Goal: Communication & Community: Ask a question

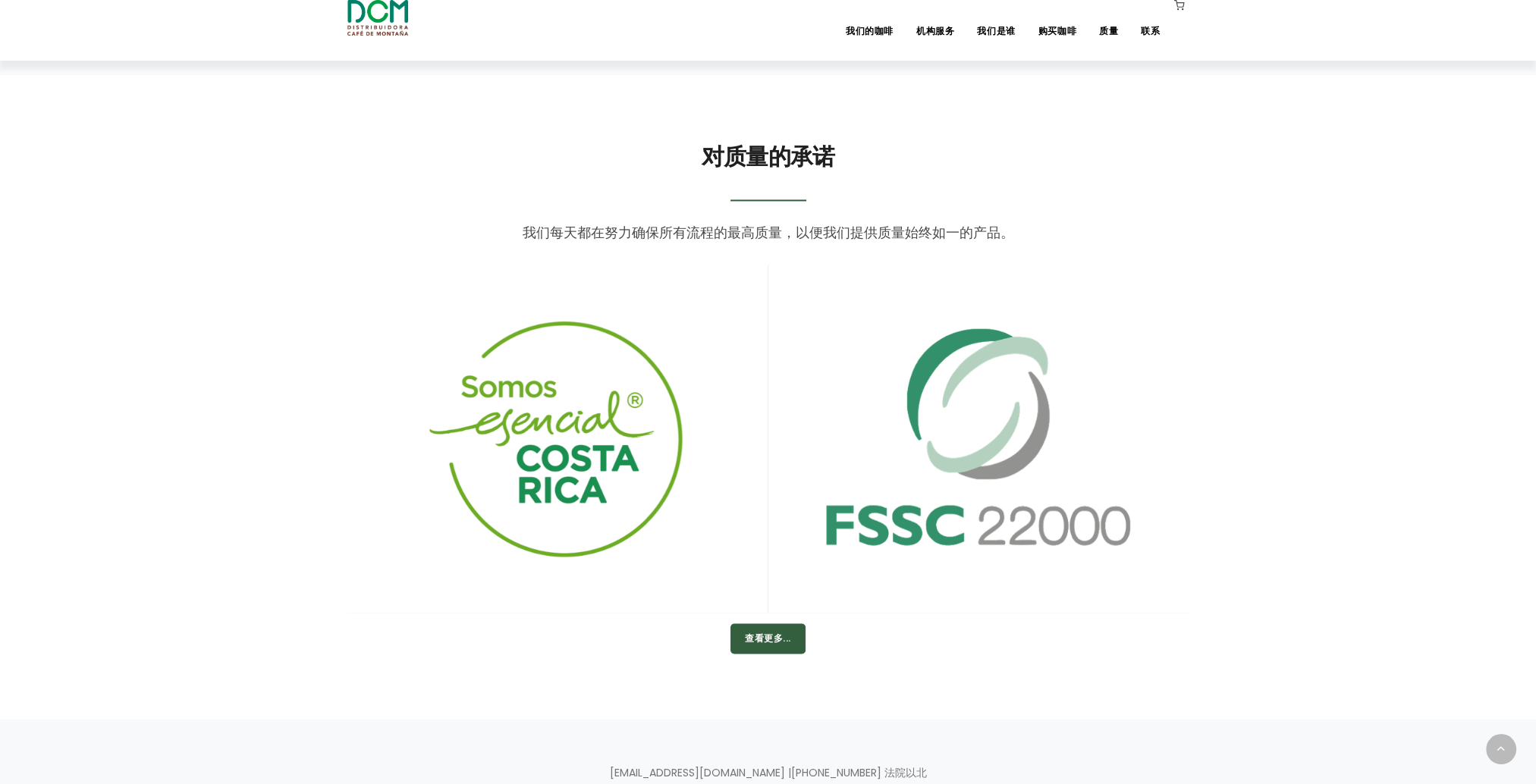
scroll to position [2940, 0]
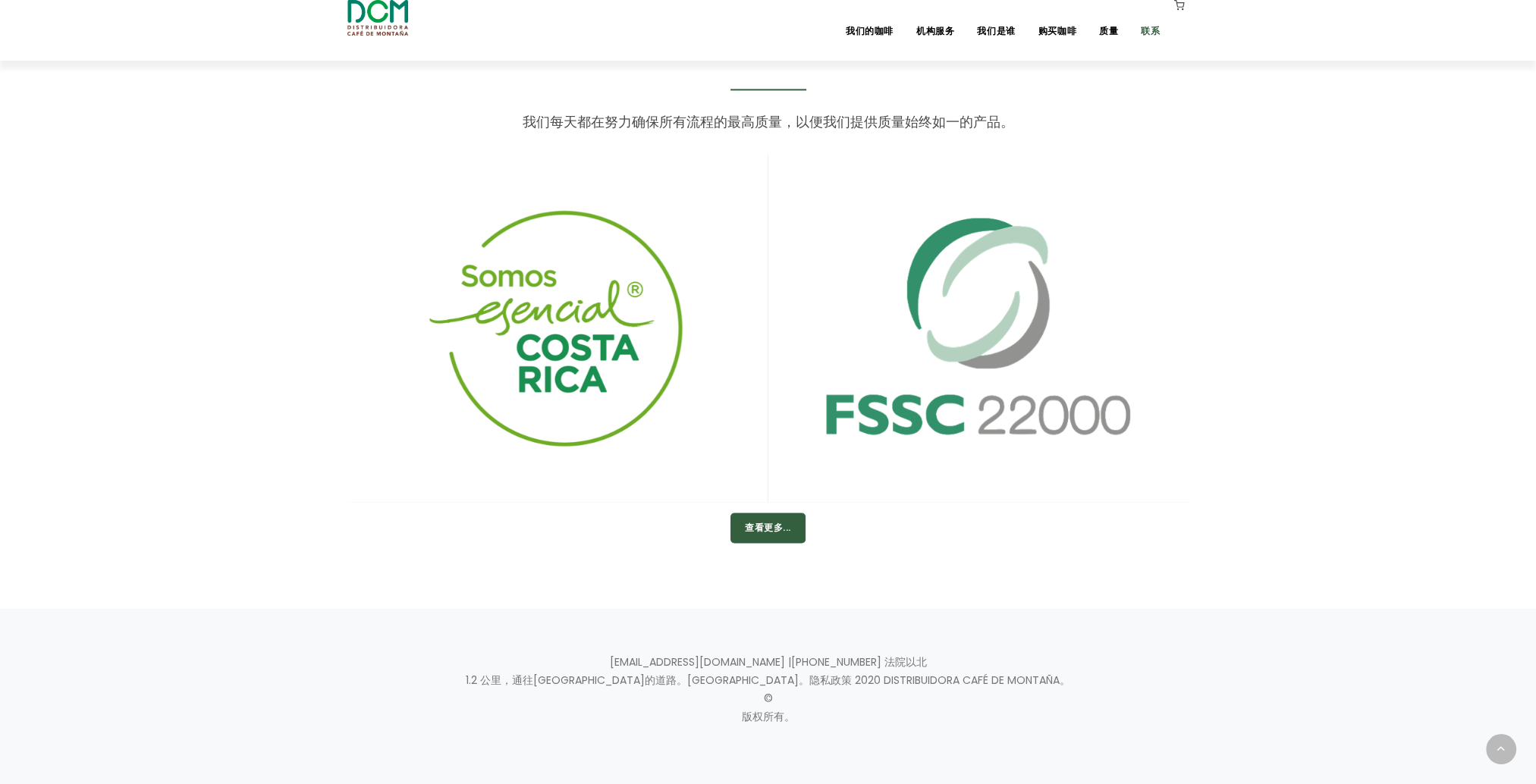
click at [1152, 32] on link "联系" at bounding box center [1150, 20] width 37 height 36
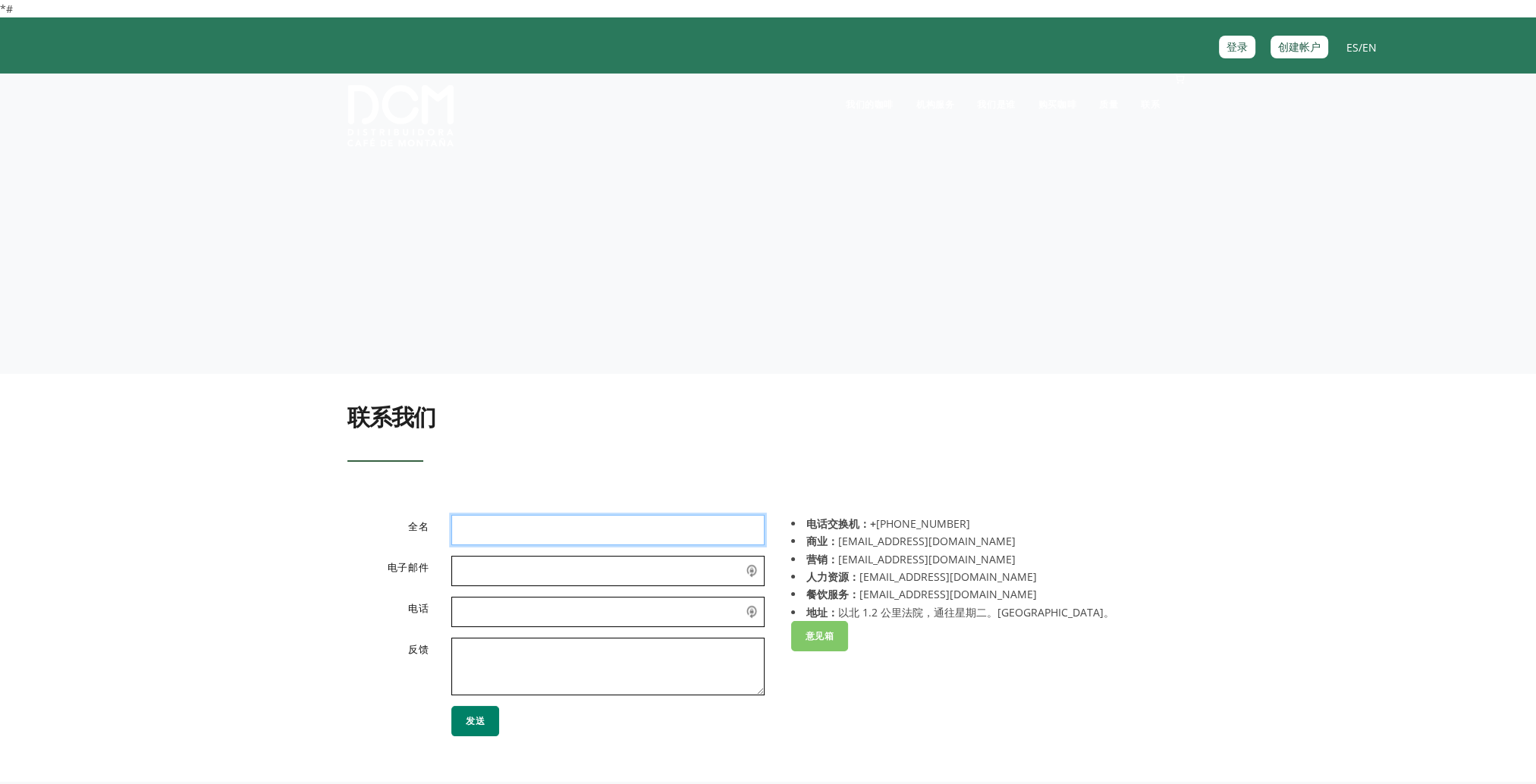
click at [590, 519] on input "text" at bounding box center [607, 530] width 313 height 30
type input "[PERSON_NAME]"
type input "[PERSON_NAME][EMAIL_ADDRESS][DOMAIN_NAME]"
type input "8615700115401"
click at [464, 648] on textarea at bounding box center [607, 666] width 313 height 58
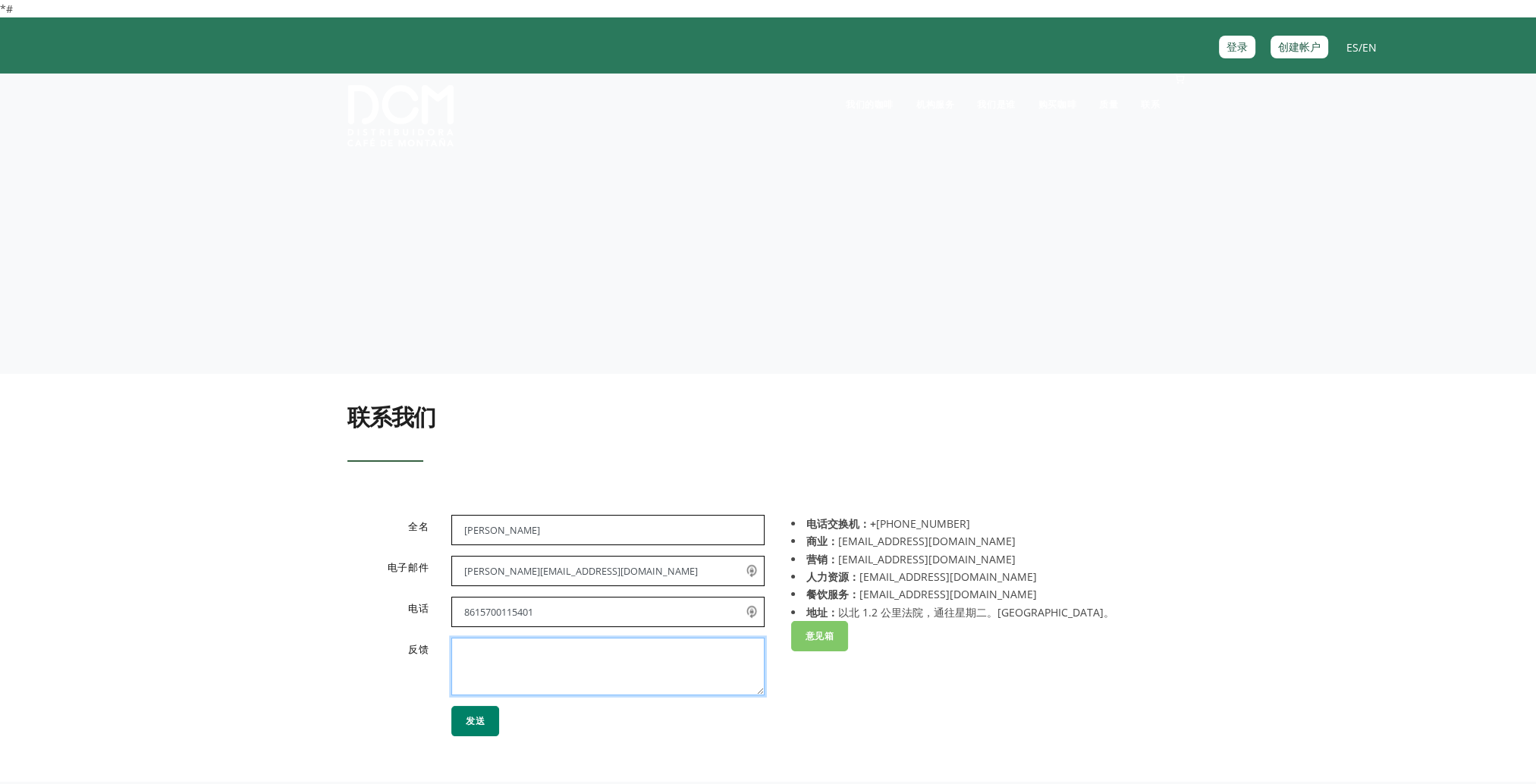
paste textarea "Loremips dolor, ¡Sita con! Adi elitsedd e Temp in Utlabo Etdolorem Ali Enimadmi…"
type textarea "Loremips dolor, ¡Sita con! Adi elitsedd e Temp in Utlabo Etdolorem Ali Enimadmi…"
click at [474, 730] on button "发送" at bounding box center [475, 721] width 48 height 30
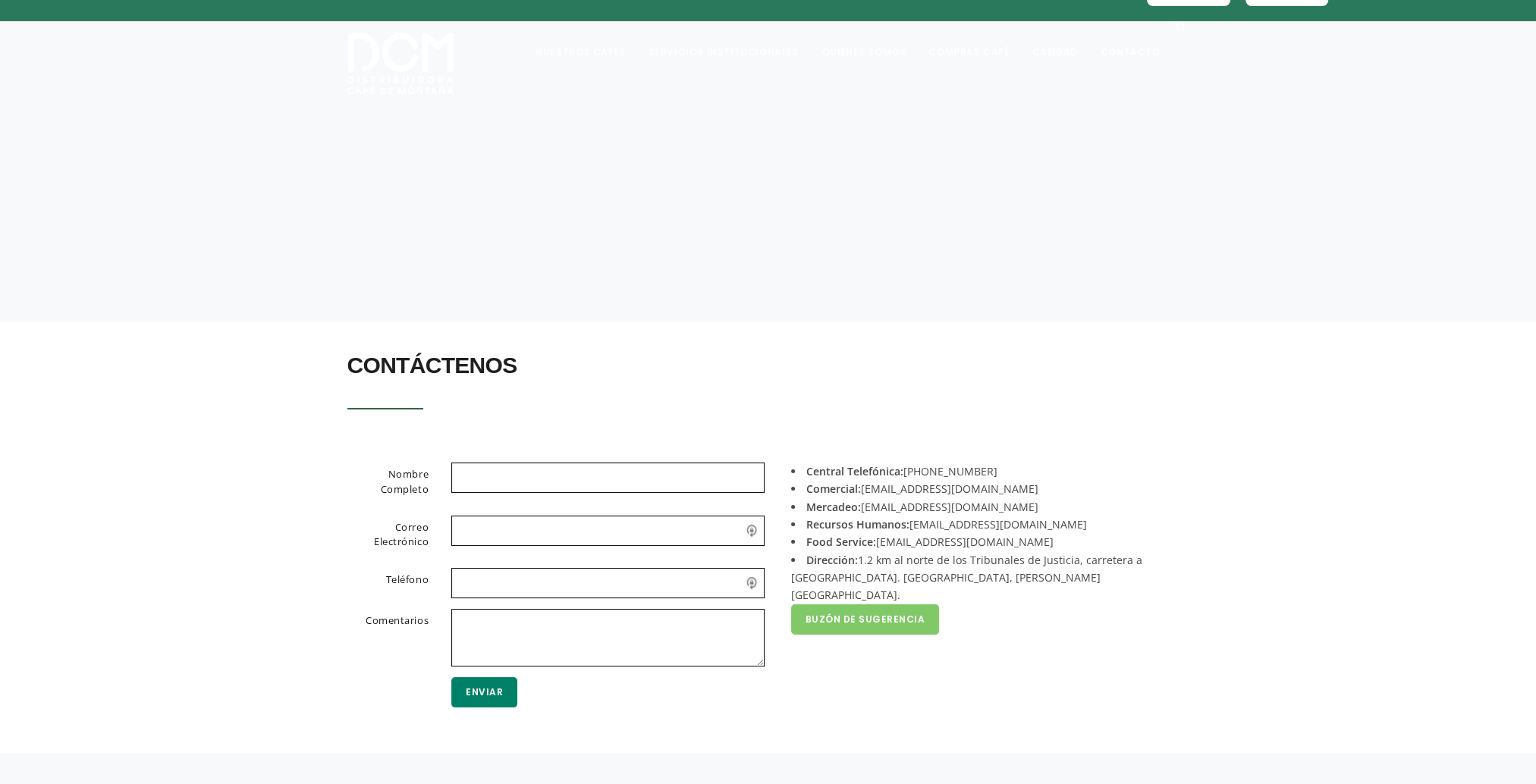
scroll to position [151, 0]
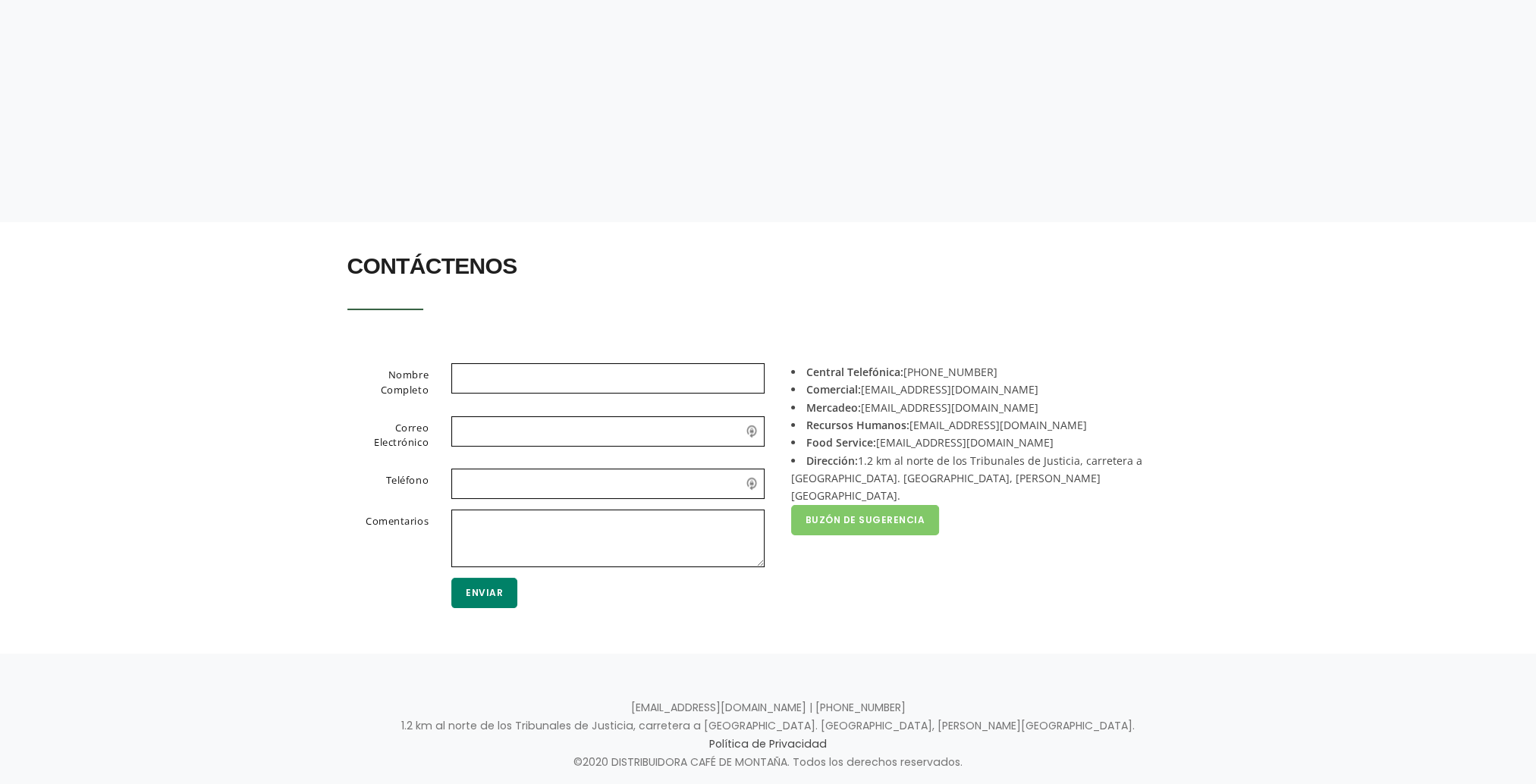
drag, startPoint x: 973, startPoint y: 392, endPoint x: 1047, endPoint y: 391, distance: 74.0
click at [1047, 391] on li "Comercial: acomercial@dcm.cr" at bounding box center [984, 389] width 387 height 18
drag, startPoint x: 969, startPoint y: 393, endPoint x: 866, endPoint y: 393, distance: 103.0
click at [866, 393] on li "Comercial: acomercial@dcm.cr" at bounding box center [984, 389] width 387 height 18
copy li "[EMAIL_ADDRESS][DOMAIN_NAME]"
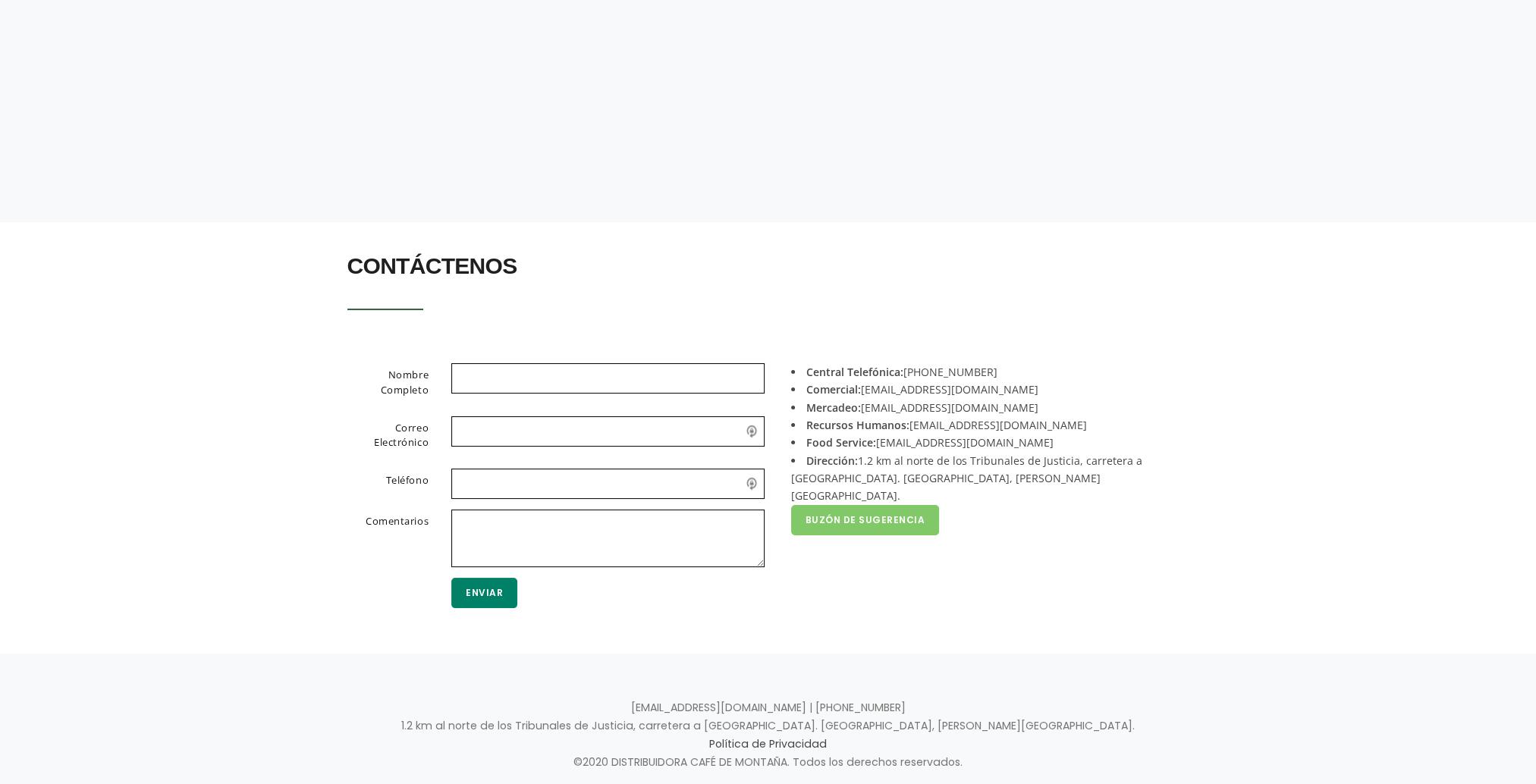
click at [1007, 375] on li "Central Telefónica: +506 2442-0000" at bounding box center [984, 372] width 387 height 18
drag, startPoint x: 1007, startPoint y: 375, endPoint x: 913, endPoint y: 378, distance: 94.0
click at [913, 378] on li "Central Telefónica: +506 2442-0000" at bounding box center [984, 372] width 387 height 18
copy div "[PHONE_NUMBER]"
click at [1033, 387] on li "Comercial: acomercial@dcm.cr" at bounding box center [984, 389] width 387 height 18
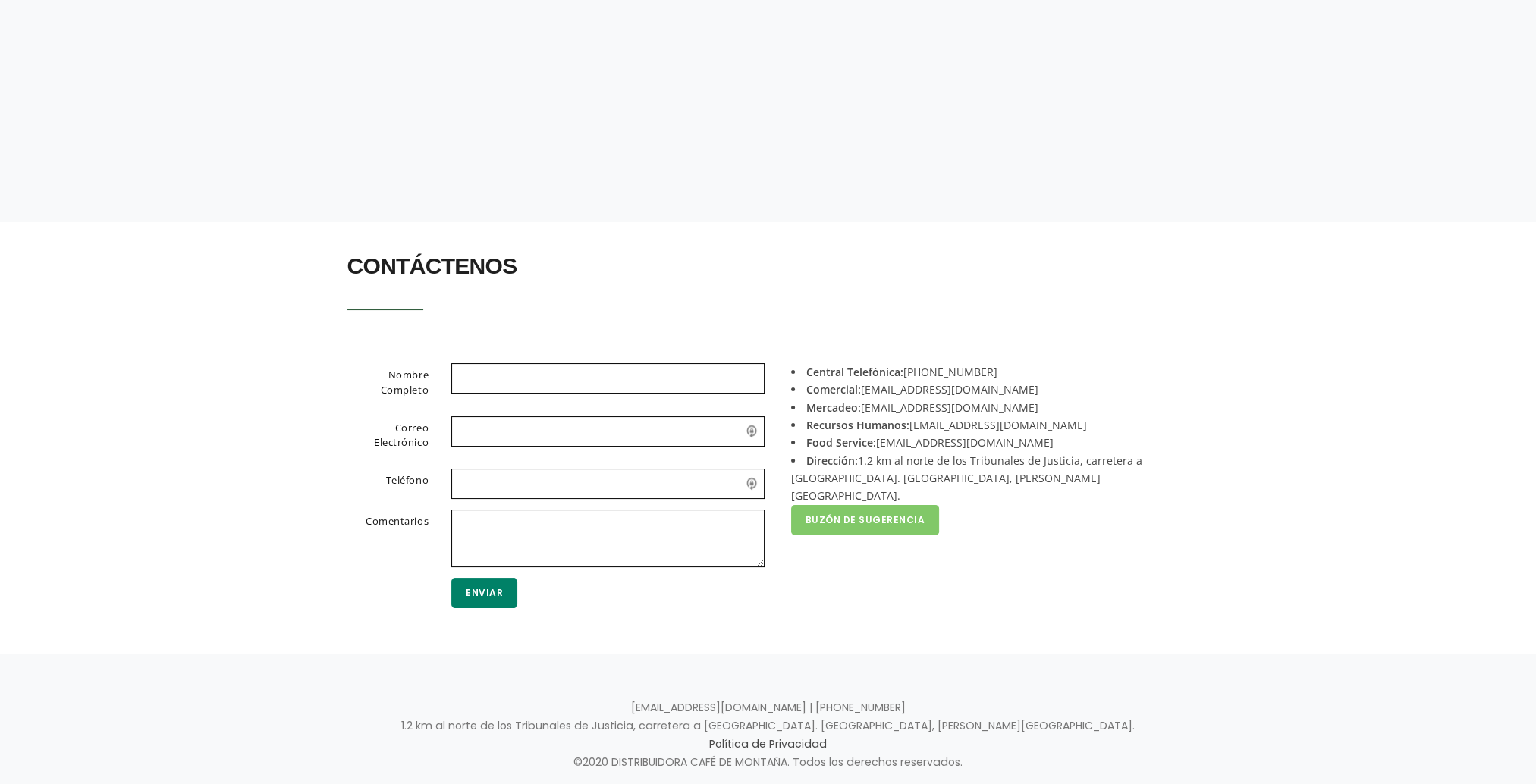
drag, startPoint x: 934, startPoint y: 370, endPoint x: 982, endPoint y: 364, distance: 48.4
click at [982, 364] on li "Central Telefónica: +506 2442-0000" at bounding box center [984, 372] width 387 height 18
drag, startPoint x: 982, startPoint y: 364, endPoint x: 962, endPoint y: 378, distance: 24.4
click at [1003, 377] on li "Central Telefónica: +506 2442-0000" at bounding box center [984, 372] width 387 height 18
drag, startPoint x: 932, startPoint y: 370, endPoint x: 1009, endPoint y: 369, distance: 77.0
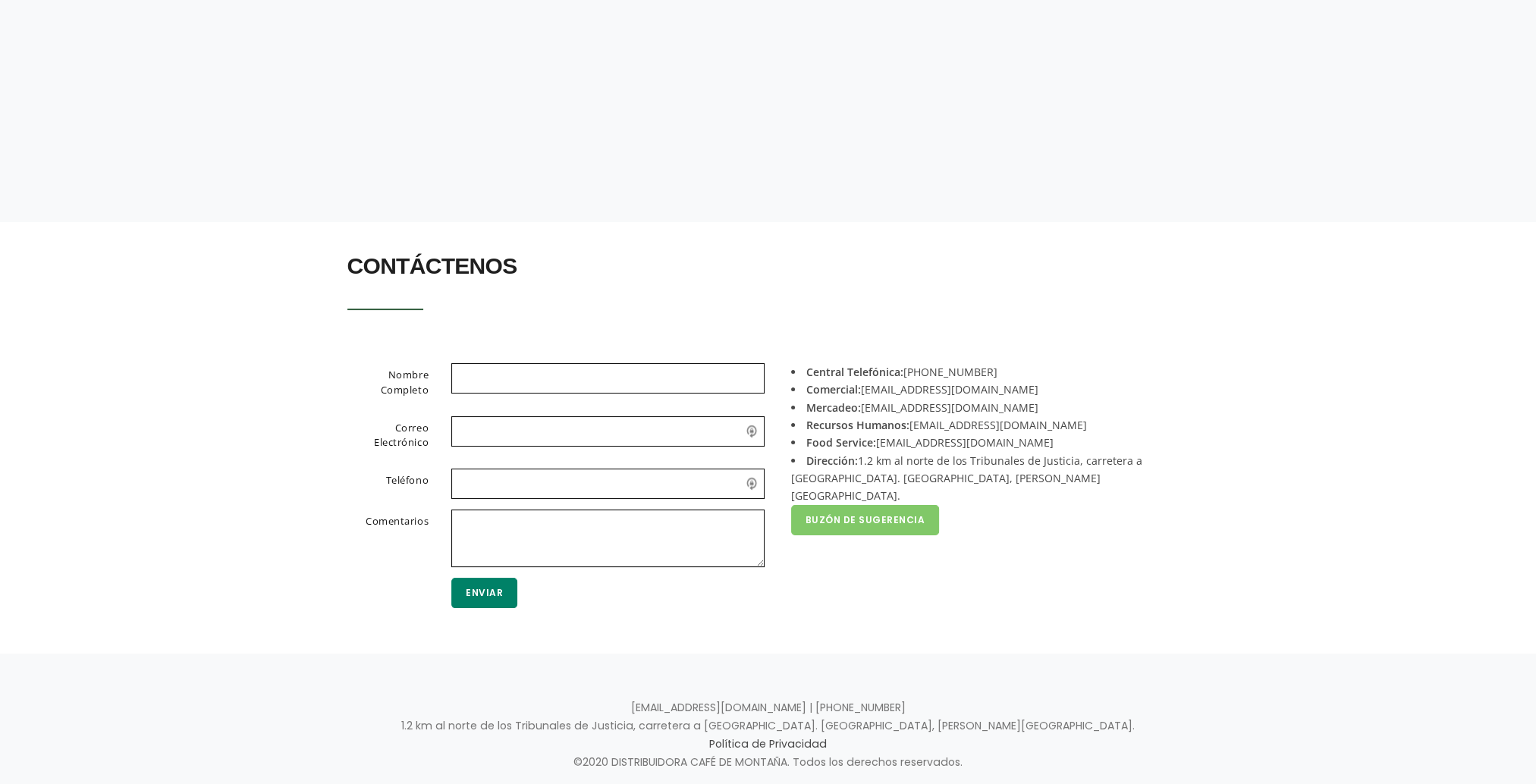
click at [1009, 369] on li "Central Telefónica: +506 2442-0000" at bounding box center [984, 372] width 387 height 18
copy li "2442-0000"
click at [1131, 411] on li "Mercadeo: mercadeo@dcm.cr" at bounding box center [984, 407] width 387 height 18
